Goal: Task Accomplishment & Management: Use online tool/utility

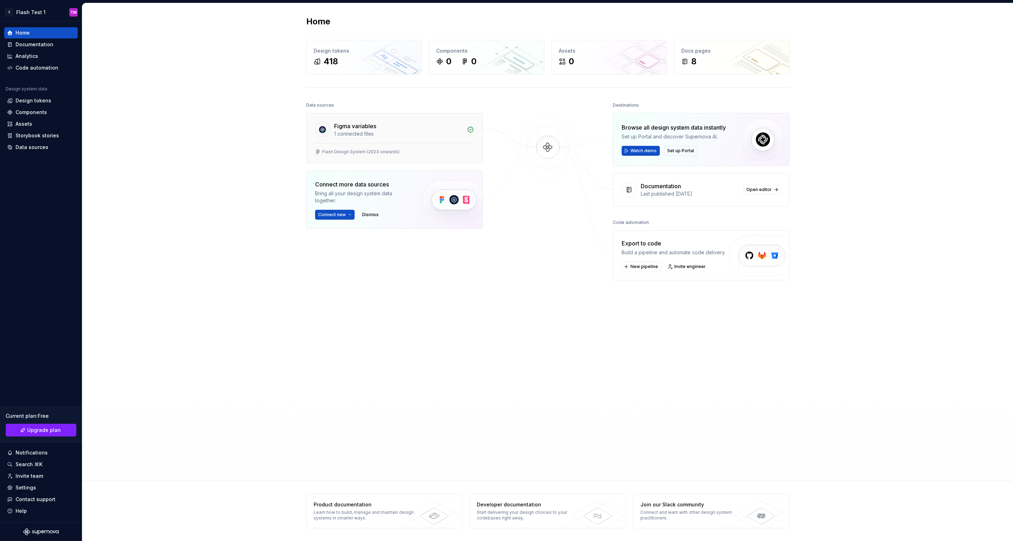
click at [386, 136] on div "1 connected files" at bounding box center [398, 133] width 129 height 7
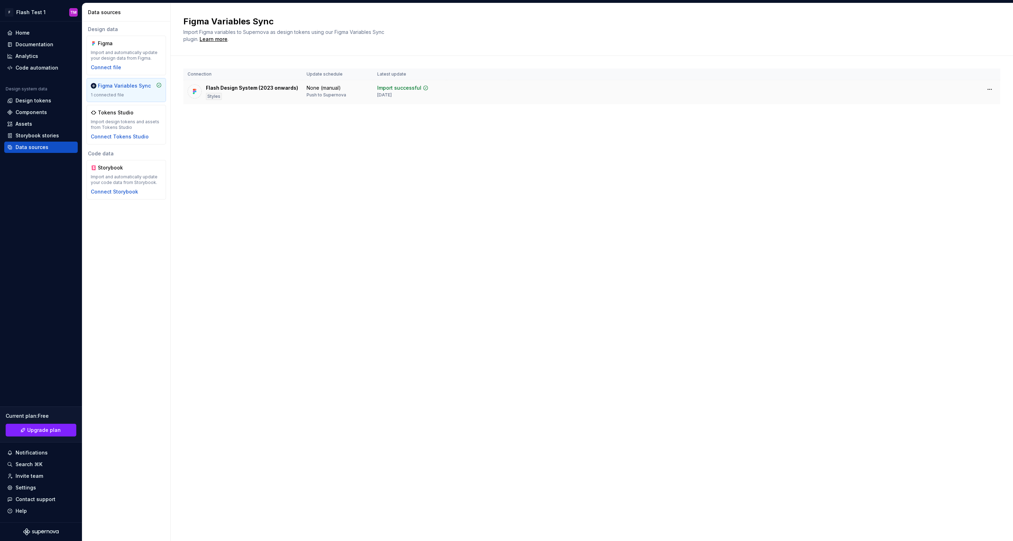
click at [241, 93] on div "Flash Design System (2023 onwards) Styles" at bounding box center [252, 92] width 92 height 16
click at [102, 67] on div "Connect file" at bounding box center [106, 67] width 30 height 7
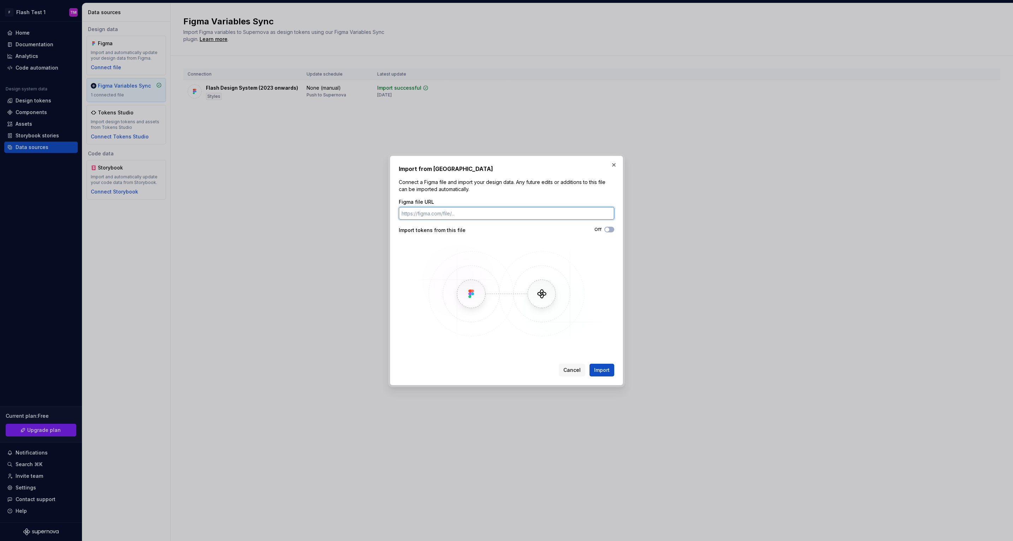
click at [469, 215] on input "Figma file URL" at bounding box center [506, 213] width 215 height 13
paste input "[URL][DOMAIN_NAME]"
type input "[URL][DOMAIN_NAME]"
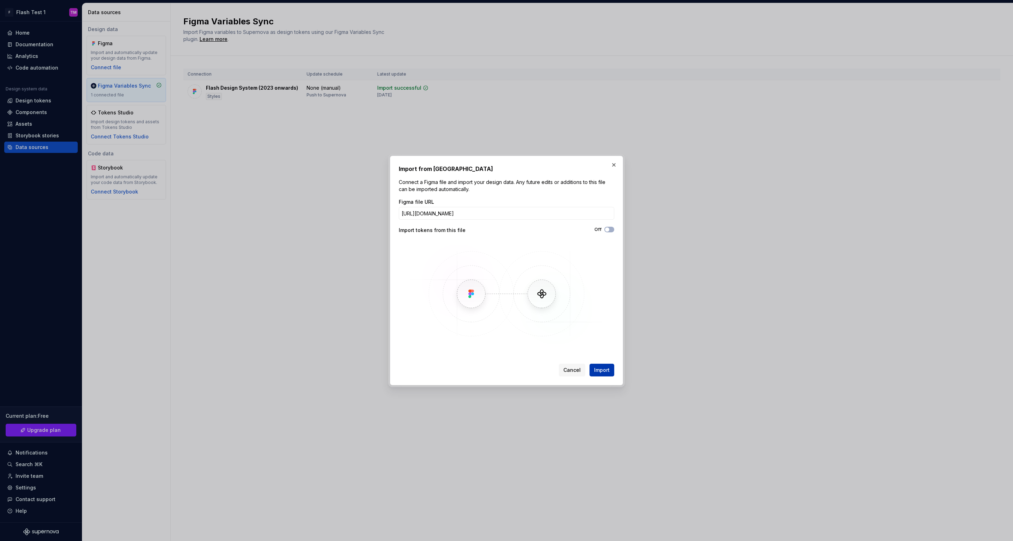
click at [599, 365] on button "Import" at bounding box center [601, 370] width 25 height 13
click at [614, 165] on button "button" at bounding box center [614, 165] width 10 height 10
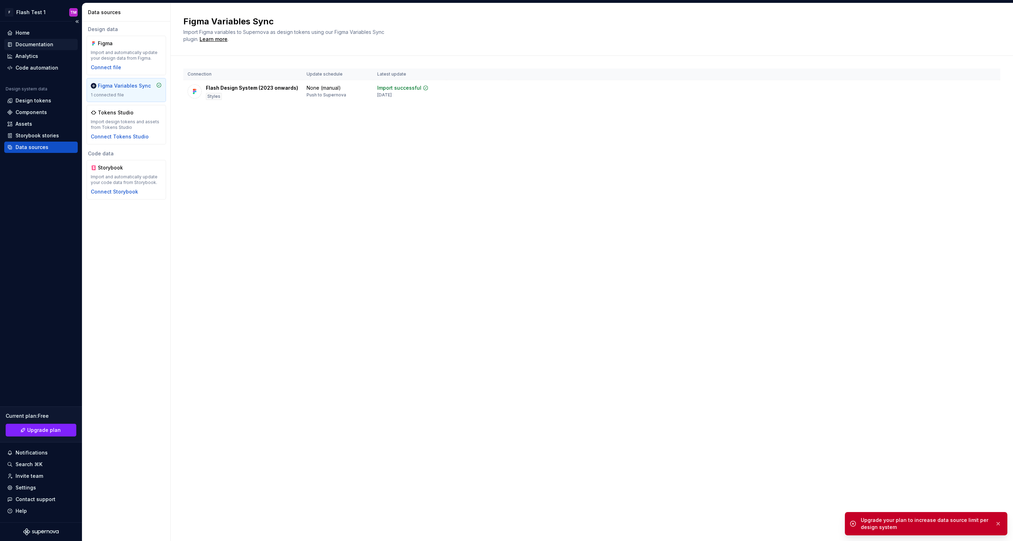
click at [34, 43] on div "Documentation" at bounding box center [35, 44] width 38 height 7
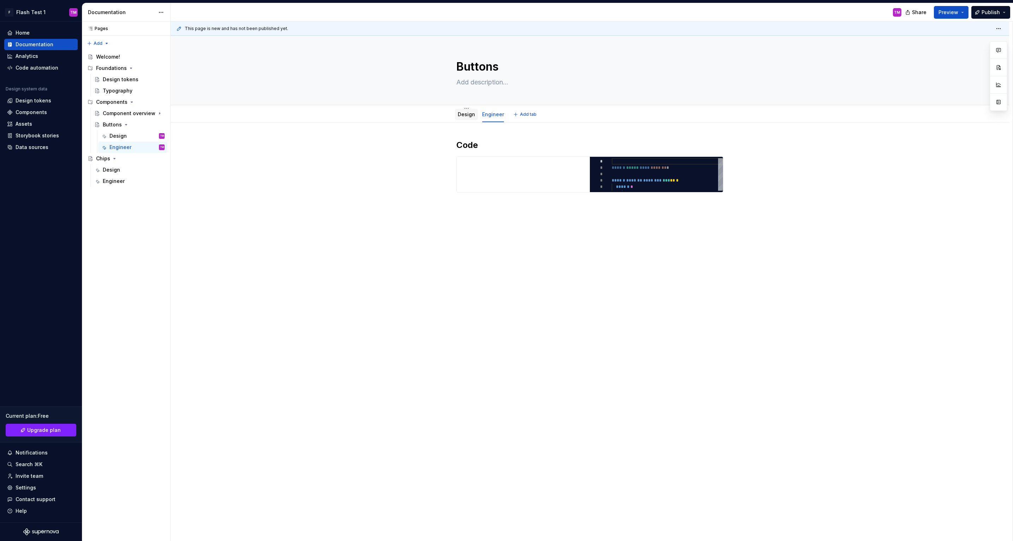
click at [472, 115] on link "Design" at bounding box center [466, 114] width 17 height 6
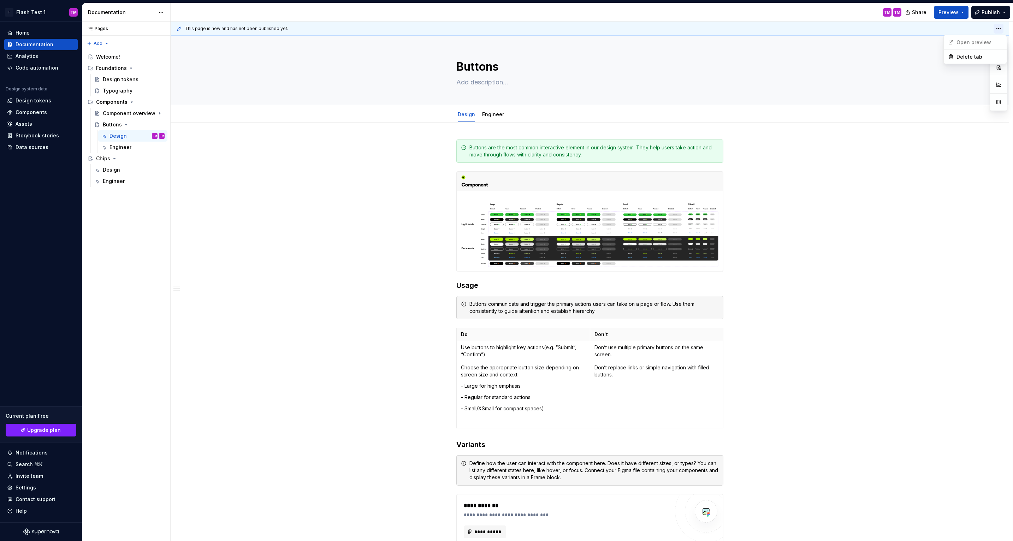
click at [1002, 25] on html "F Flash Test 1 TM Home Documentation Analytics Code automation Design system da…" at bounding box center [506, 270] width 1013 height 541
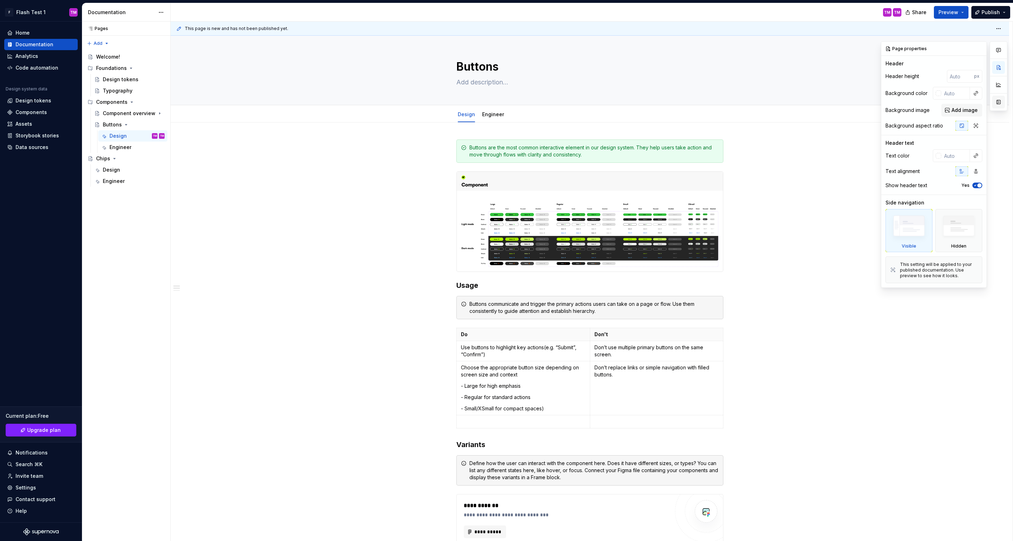
click at [999, 101] on button "button" at bounding box center [998, 102] width 13 height 13
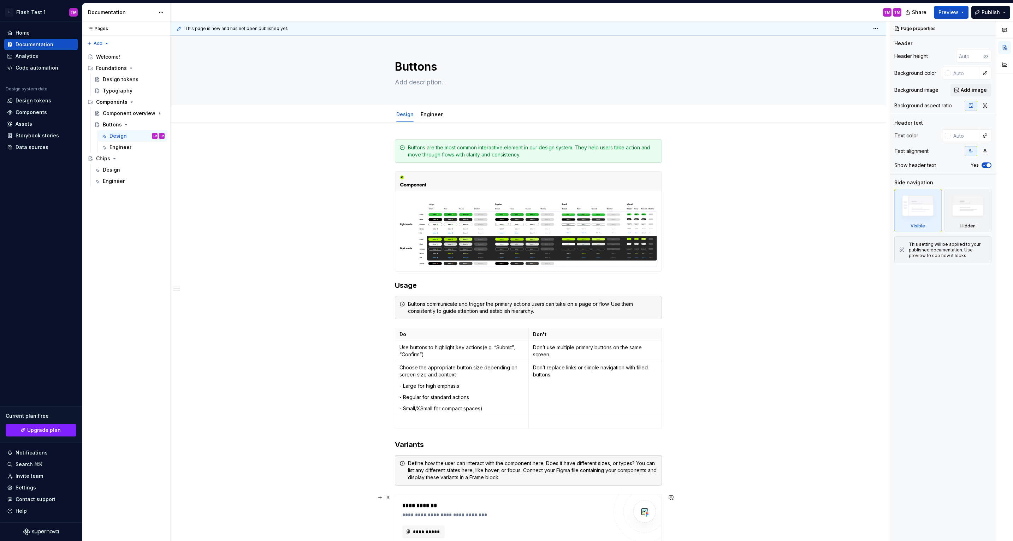
type textarea "*"
